Goal: Task Accomplishment & Management: Manage account settings

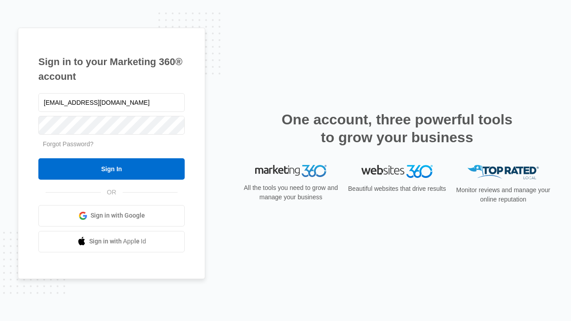
type input "[EMAIL_ADDRESS][DOMAIN_NAME]"
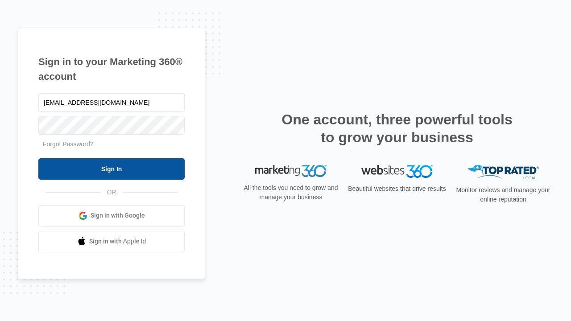
click at [111, 169] on input "Sign In" at bounding box center [111, 168] width 146 height 21
